Goal: Use online tool/utility: Utilize a website feature to perform a specific function

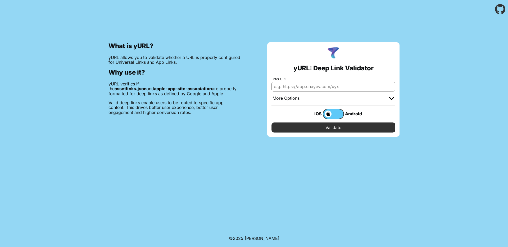
type input "j"
type input "[URL][DOMAIN_NAME]"
click at [308, 130] on input "Validate" at bounding box center [334, 128] width 124 height 10
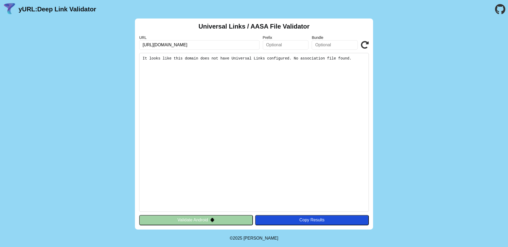
click at [281, 45] on input "text" at bounding box center [286, 45] width 46 height 10
click at [221, 222] on button "Validate Android" at bounding box center [196, 220] width 114 height 10
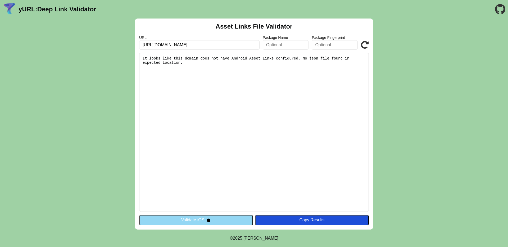
click at [190, 234] on body "yURL: Deep Link Validator Asset Links File Validator URL [URL][DOMAIN_NAME] Pac…" at bounding box center [254, 123] width 508 height 247
